Goal: Task Accomplishment & Management: Manage account settings

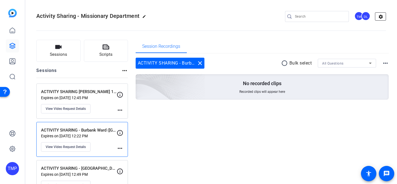
click at [379, 16] on mat-icon "settings" at bounding box center [381, 17] width 11 height 8
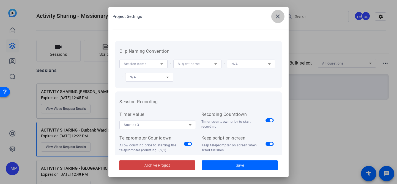
click at [279, 18] on mat-icon "close" at bounding box center [278, 16] width 7 height 7
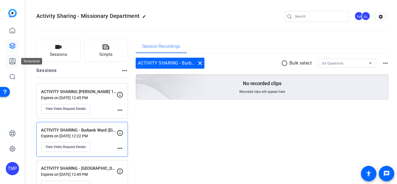
click at [11, 63] on icon at bounding box center [12, 61] width 7 height 7
click at [11, 62] on icon at bounding box center [12, 61] width 7 height 7
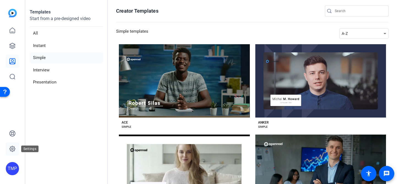
click at [14, 148] on icon at bounding box center [12, 149] width 7 height 7
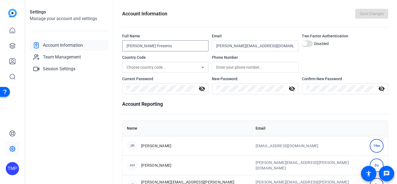
click at [173, 47] on input "[PERSON_NAME] Presents" at bounding box center [166, 46] width 78 height 7
drag, startPoint x: 166, startPoint y: 46, endPoint x: 109, endPoint y: 44, distance: 56.5
click at [109, 44] on openreel-new-settings "Settings Manage your account and settings Account Information Team Management S…" at bounding box center [211, 92] width 372 height 184
click at [200, 45] on input "The [DEMOGRAPHIC_DATA][PERSON_NAME]" at bounding box center [166, 46] width 78 height 7
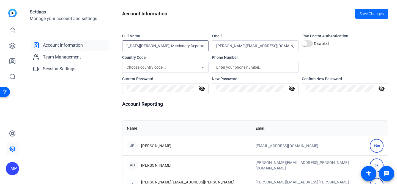
type input "The [DEMOGRAPHIC_DATA][PERSON_NAME], Missionary Department"
click at [364, 14] on span "Save Changes" at bounding box center [372, 14] width 24 height 6
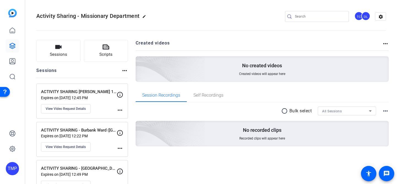
click at [103, 110] on div "ACTIVITY SHARING [PERSON_NAME] 1st ([GEOGRAPHIC_DATA])- [PERSON_NAME] Expires o…" at bounding box center [79, 101] width 76 height 25
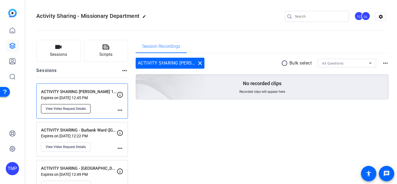
click at [81, 112] on button "View Video Request Details" at bounding box center [66, 108] width 50 height 9
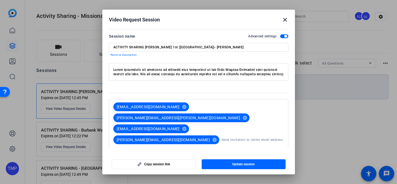
click at [154, 48] on input "ACTIVITY SHARING [PERSON_NAME] 1st ([GEOGRAPHIC_DATA])- [PERSON_NAME]" at bounding box center [198, 47] width 171 height 4
drag, startPoint x: 144, startPoint y: 47, endPoint x: 112, endPoint y: 46, distance: 31.4
click at [112, 46] on div "ACTIVITY SHARING [PERSON_NAME] 1st ([GEOGRAPHIC_DATA])- [PERSON_NAME]" at bounding box center [199, 47] width 180 height 9
drag, startPoint x: 178, startPoint y: 47, endPoint x: 169, endPoint y: 48, distance: 9.7
click at [169, 48] on input "[DATE] ACTIVITY [PERSON_NAME] 1st ([GEOGRAPHIC_DATA])- [PERSON_NAME]" at bounding box center [198, 47] width 171 height 4
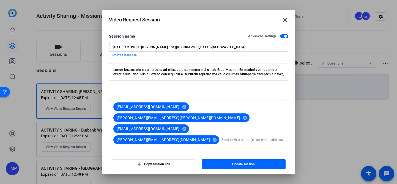
drag, startPoint x: 142, startPoint y: 47, endPoint x: 146, endPoint y: 50, distance: 4.2
click at [142, 47] on input "[DATE] ACTIVITY [PERSON_NAME] 1st ([GEOGRAPHIC_DATA])-[GEOGRAPHIC_DATA]" at bounding box center [198, 47] width 171 height 4
click at [160, 46] on input "[DATE] ACTIVITY FEEDBAC [PERSON_NAME] 1st ([GEOGRAPHIC_DATA])-[GEOGRAPHIC_DATA]" at bounding box center [198, 47] width 171 height 4
click at [204, 48] on input "[DATE] ACTIVITY FEEDBACK-[PERSON_NAME] 1st ([GEOGRAPHIC_DATA])-[GEOGRAPHIC_DATA]" at bounding box center [198, 47] width 171 height 4
type input "[DATE] ACTIVITY FEEDBACK-[PERSON_NAME] 1st ([GEOGRAPHIC_DATA])-[GEOGRAPHIC_DATA]"
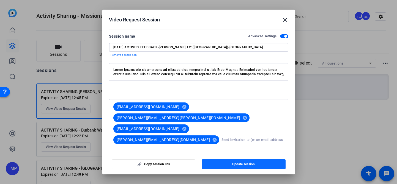
click at [243, 165] on span "Update session" at bounding box center [243, 164] width 23 height 4
click at [251, 120] on div "[EMAIL_ADDRESS][DOMAIN_NAME] [PERSON_NAME] [PERSON_NAME][EMAIL_ADDRESS][PERSON_…" at bounding box center [197, 124] width 173 height 44
click at [222, 135] on input at bounding box center [253, 140] width 63 height 11
type input "[EMAIL_ADDRESS][DOMAIN_NAME]"
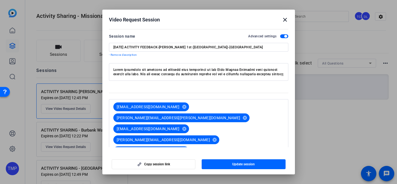
scroll to position [3, 0]
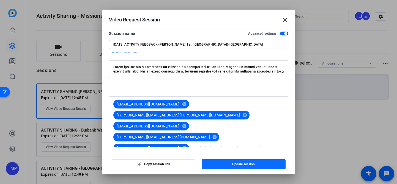
click at [245, 164] on span "Update session" at bounding box center [243, 164] width 23 height 4
click at [191, 143] on input at bounding box center [237, 148] width 93 height 11
type input "wil"
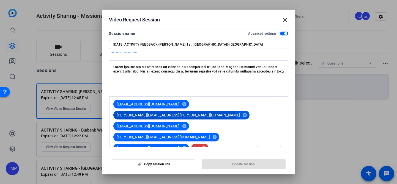
click at [241, 113] on span "[PERSON_NAME][EMAIL_ADDRESS][PERSON_NAME][DOMAIN_NAME]" at bounding box center [179, 116] width 124 height 6
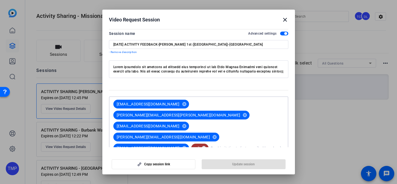
click at [199, 146] on mat-icon "cancel" at bounding box center [203, 148] width 9 height 5
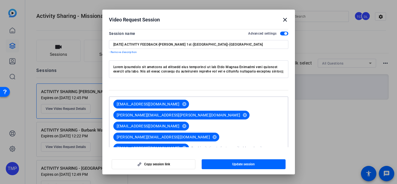
click at [191, 143] on input at bounding box center [237, 148] width 93 height 11
type input "w"
click at [206, 143] on input at bounding box center [237, 148] width 93 height 11
type input "[EMAIL_ADDRESS][DOMAIN_NAME]"
click at [181, 104] on mat-icon "cancel" at bounding box center [184, 104] width 9 height 5
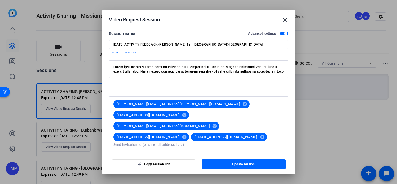
click at [210, 143] on input at bounding box center [198, 145] width 171 height 4
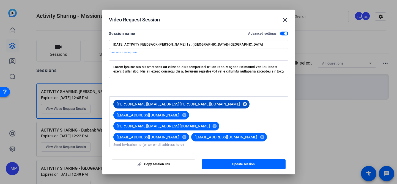
click at [240, 104] on mat-icon "cancel" at bounding box center [244, 104] width 9 height 5
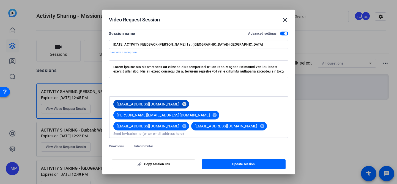
click at [180, 104] on mat-icon "cancel" at bounding box center [184, 104] width 9 height 5
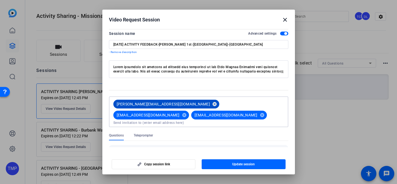
click at [210, 103] on mat-icon "cancel" at bounding box center [214, 104] width 9 height 5
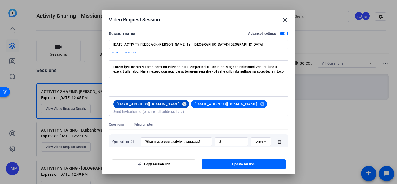
click at [180, 102] on mat-icon "cancel" at bounding box center [184, 104] width 9 height 5
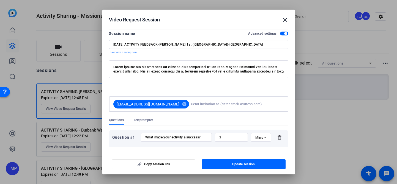
click at [206, 104] on input at bounding box center [236, 104] width 91 height 11
type input "[EMAIL_ADDRESS][DOMAIN_NAME]"
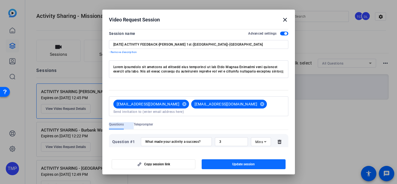
click at [247, 164] on span "Update session" at bounding box center [243, 164] width 23 height 4
click at [257, 106] on div "[EMAIL_ADDRESS][DOMAIN_NAME] cancel [EMAIL_ADDRESS][DOMAIN_NAME] cancel" at bounding box center [197, 106] width 173 height 15
click at [162, 116] on div "[EMAIL_ADDRESS][DOMAIN_NAME] cancel [EMAIL_ADDRESS][DOMAIN_NAME] cancel" at bounding box center [198, 107] width 171 height 20
click at [164, 114] on div "[EMAIL_ADDRESS][DOMAIN_NAME] cancel [EMAIL_ADDRESS][DOMAIN_NAME] cancel" at bounding box center [198, 107] width 171 height 20
click at [165, 113] on input at bounding box center [198, 112] width 171 height 4
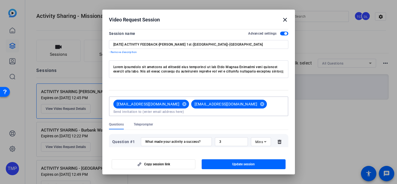
type input "s"
type input "d"
